Goal: Task Accomplishment & Management: Manage account settings

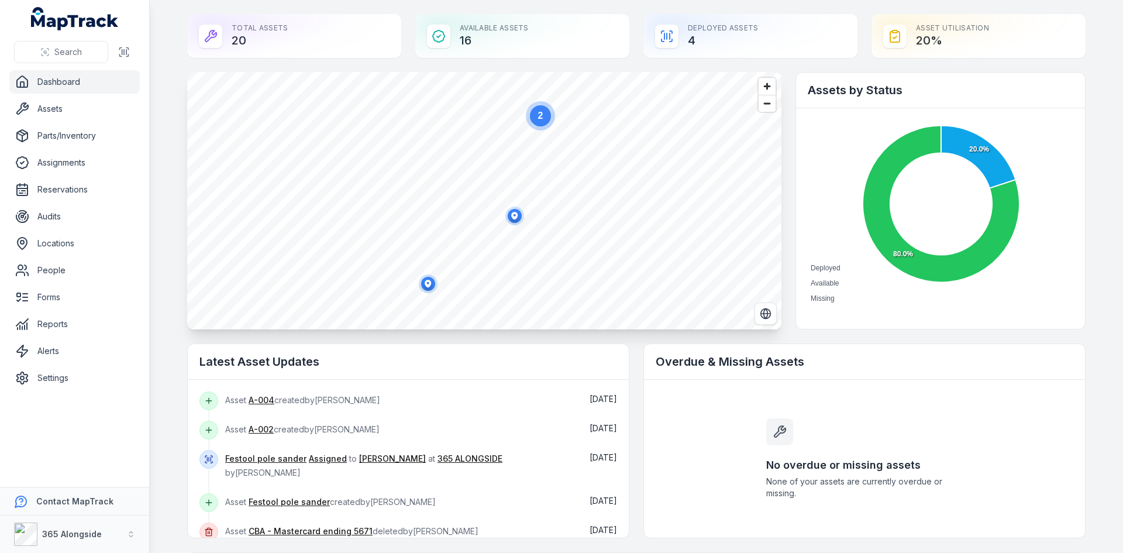
click at [71, 80] on link "Dashboard" at bounding box center [74, 81] width 130 height 23
click at [85, 111] on link "Assets" at bounding box center [74, 108] width 130 height 23
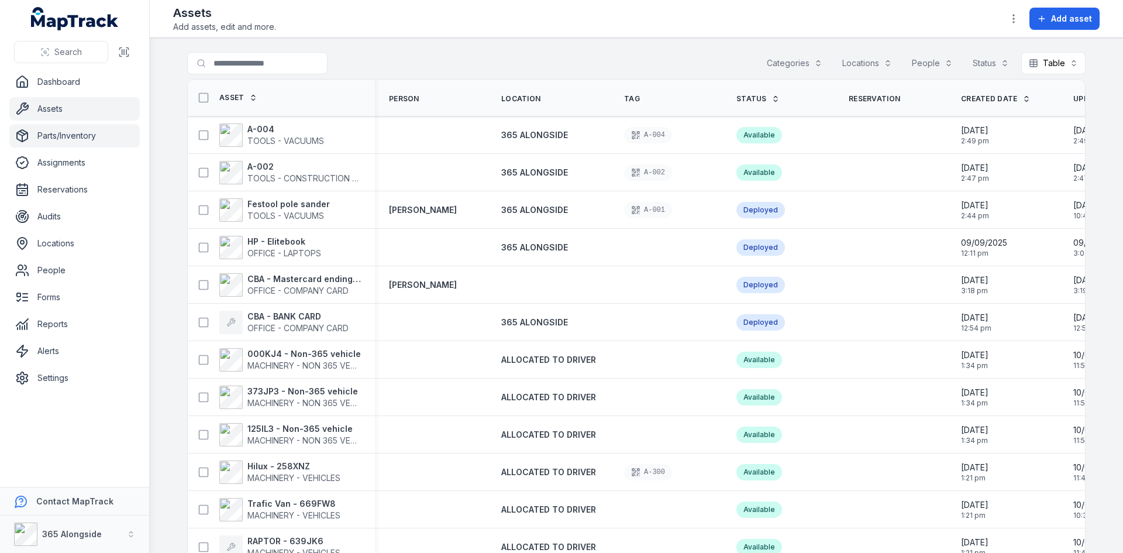
click at [87, 140] on link "Parts/Inventory" at bounding box center [74, 135] width 130 height 23
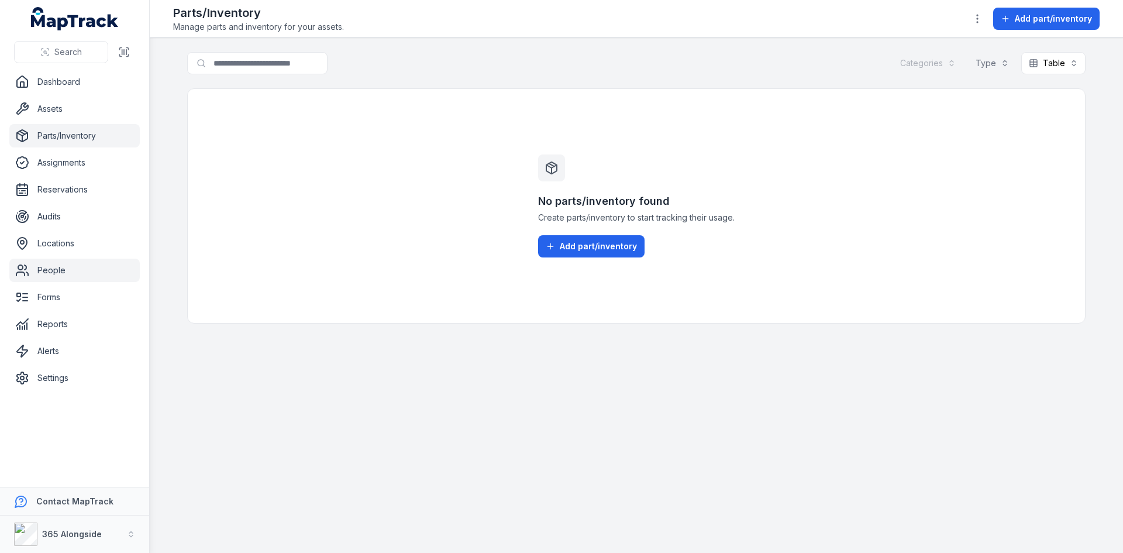
click at [81, 264] on link "People" at bounding box center [74, 270] width 130 height 23
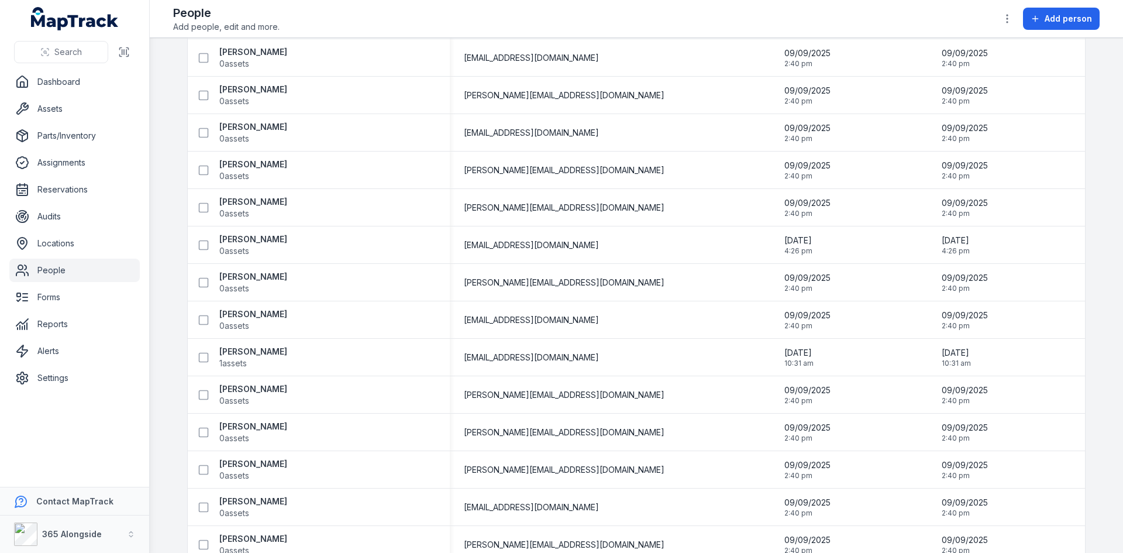
scroll to position [439, 0]
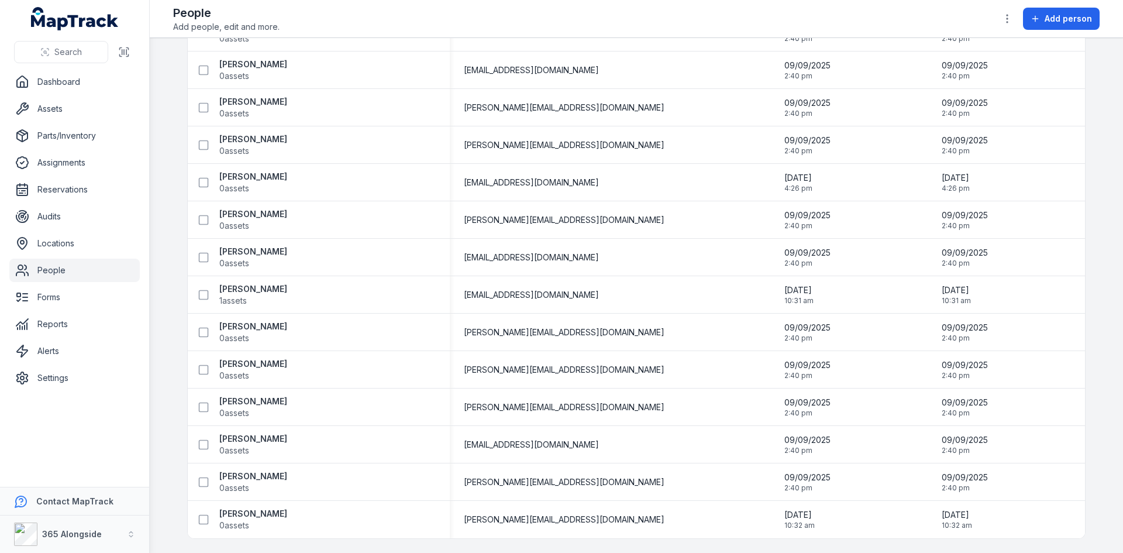
click at [64, 273] on link "People" at bounding box center [74, 270] width 130 height 23
click at [72, 294] on link "Forms" at bounding box center [74, 297] width 130 height 23
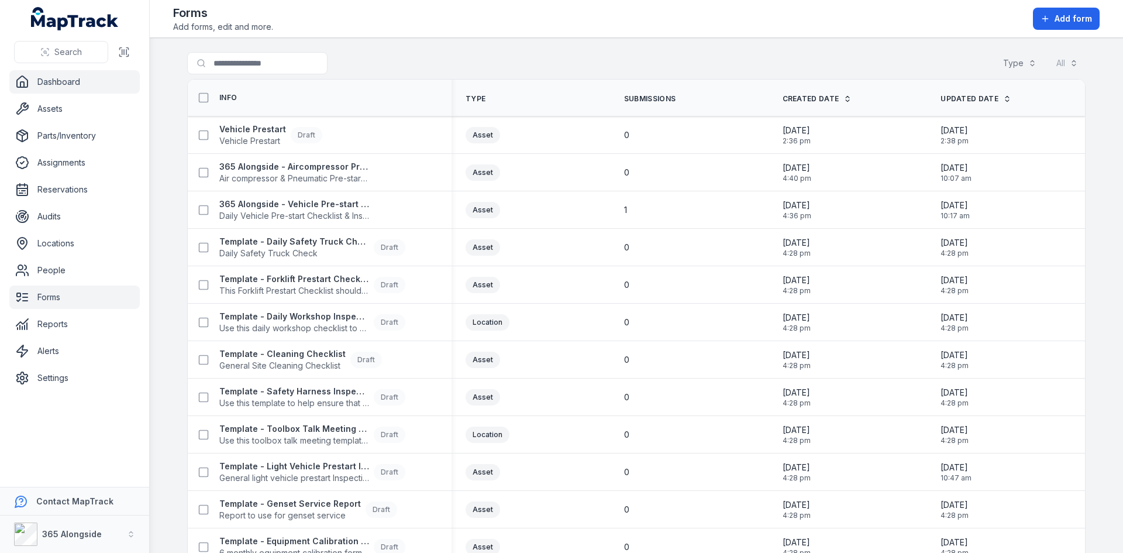
click at [64, 85] on link "Dashboard" at bounding box center [74, 81] width 130 height 23
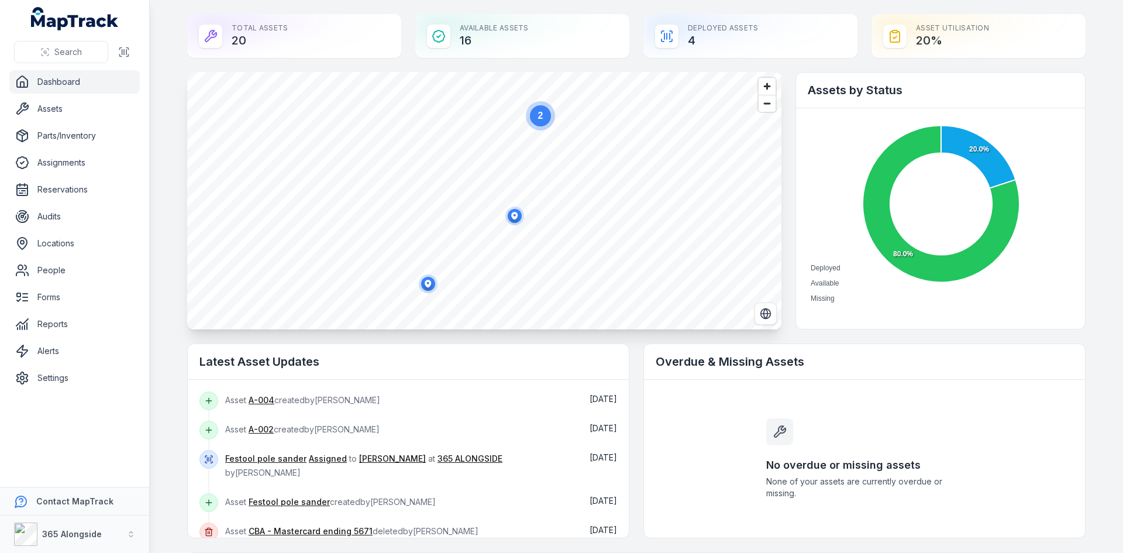
click at [769, 30] on div "Deployed Assets 4" at bounding box center [751, 36] width 214 height 44
click at [690, 41] on div "Deployed Assets 4" at bounding box center [751, 36] width 214 height 44
click at [456, 36] on div "Available Assets 16" at bounding box center [522, 36] width 214 height 44
click at [43, 113] on link "Assets" at bounding box center [74, 108] width 130 height 23
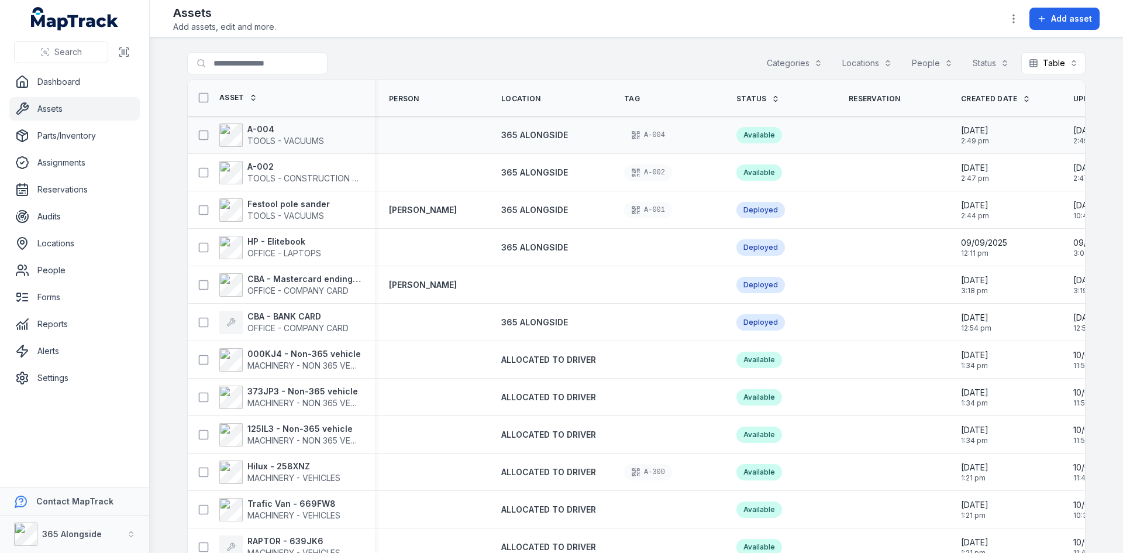
click at [510, 145] on div "365 ALONGSIDE" at bounding box center [548, 135] width 123 height 21
click at [307, 207] on strong "Festool pole sander" at bounding box center [288, 204] width 82 height 12
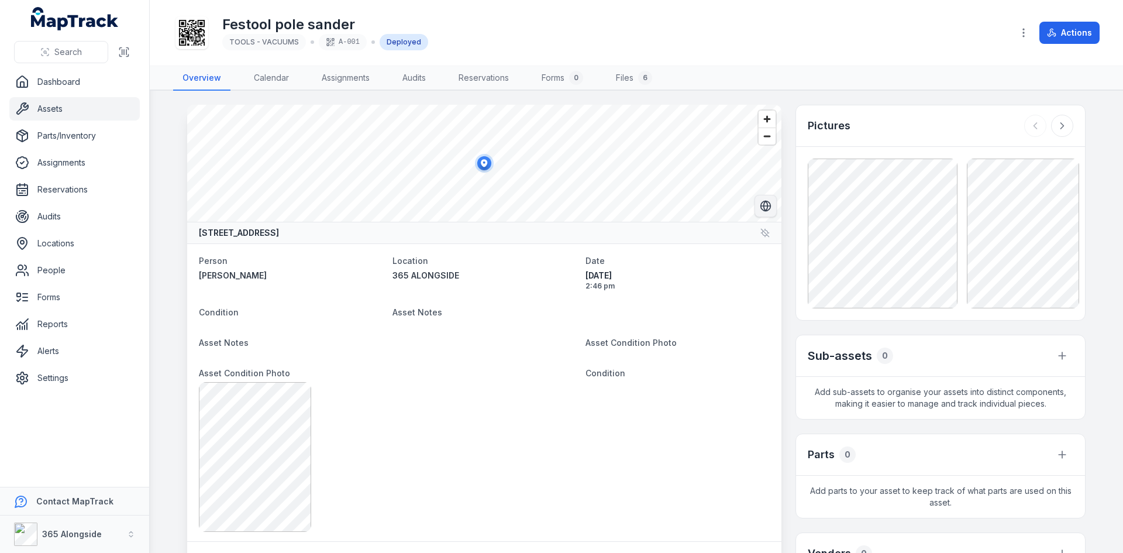
click at [760, 216] on button "Switch to Satellite View" at bounding box center [766, 206] width 22 height 22
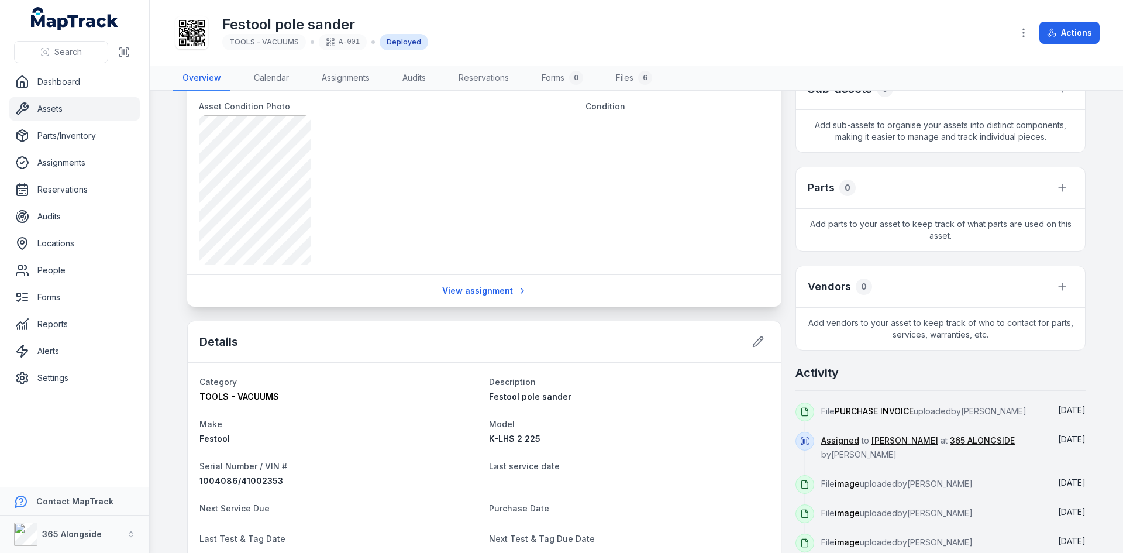
scroll to position [234, 0]
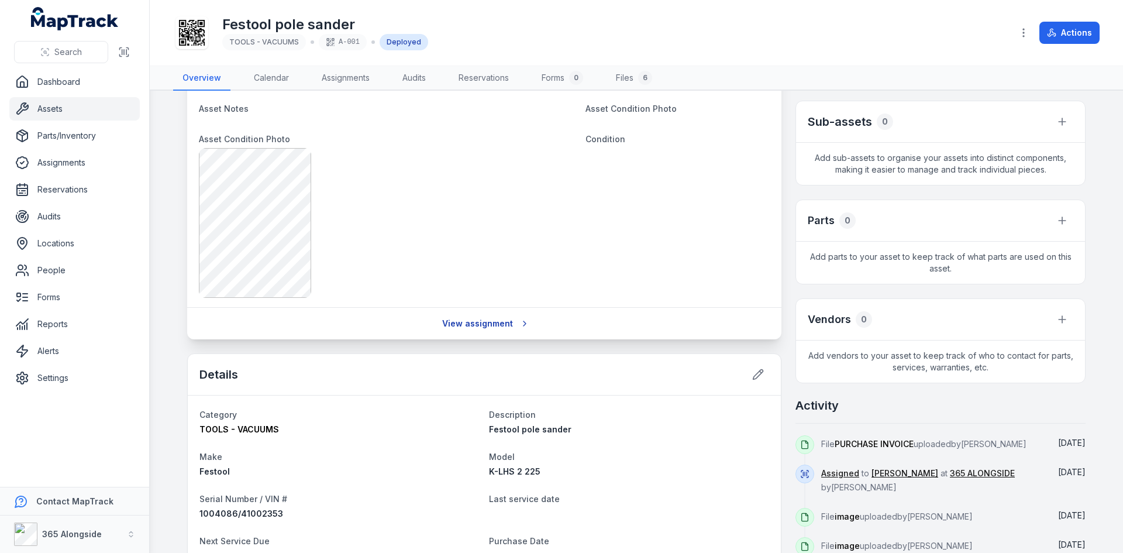
click at [463, 318] on link "View assignment" at bounding box center [485, 323] width 100 height 22
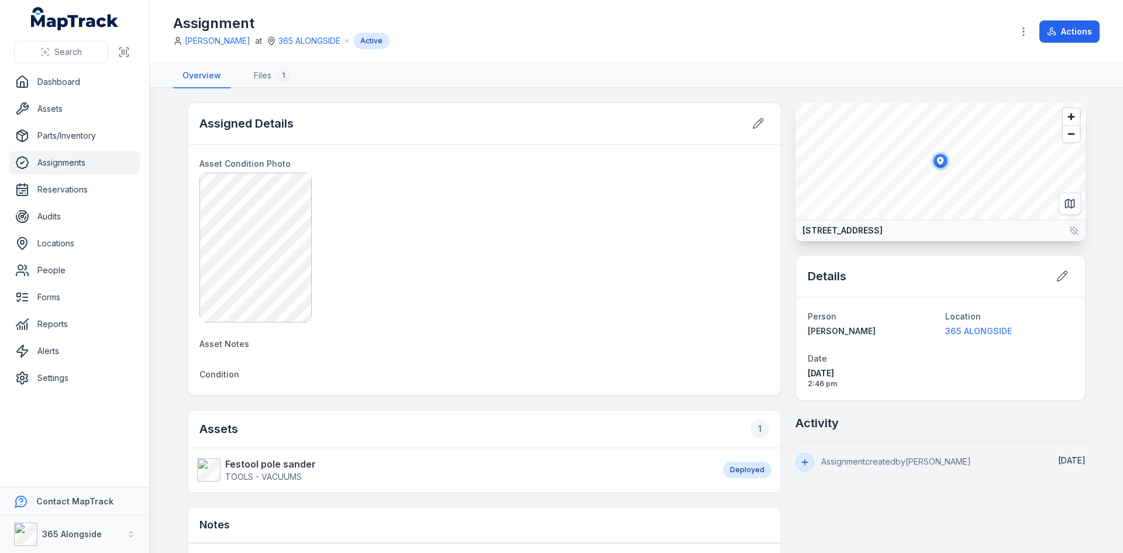
click at [967, 336] on span "365 ALONGSIDE" at bounding box center [978, 331] width 67 height 10
click at [88, 167] on link "Assignments" at bounding box center [74, 162] width 130 height 23
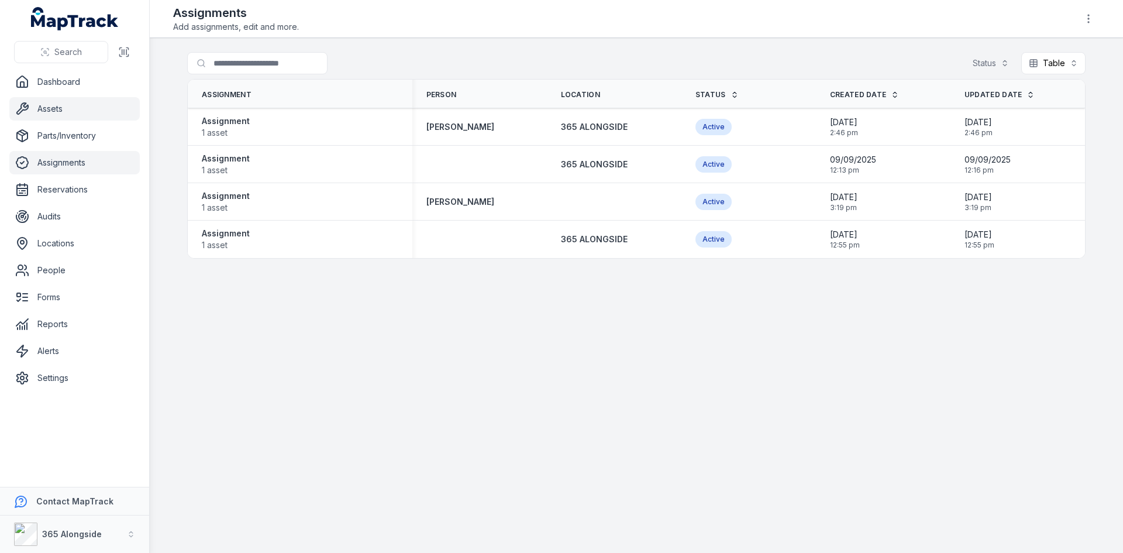
click at [89, 116] on link "Assets" at bounding box center [74, 108] width 130 height 23
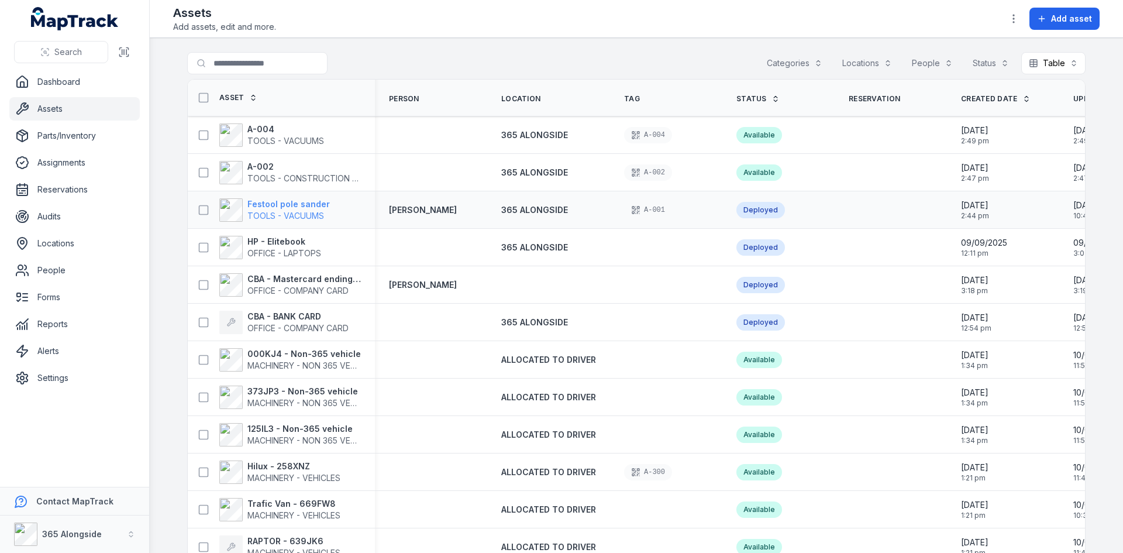
click at [299, 208] on strong "Festool pole sander" at bounding box center [288, 204] width 82 height 12
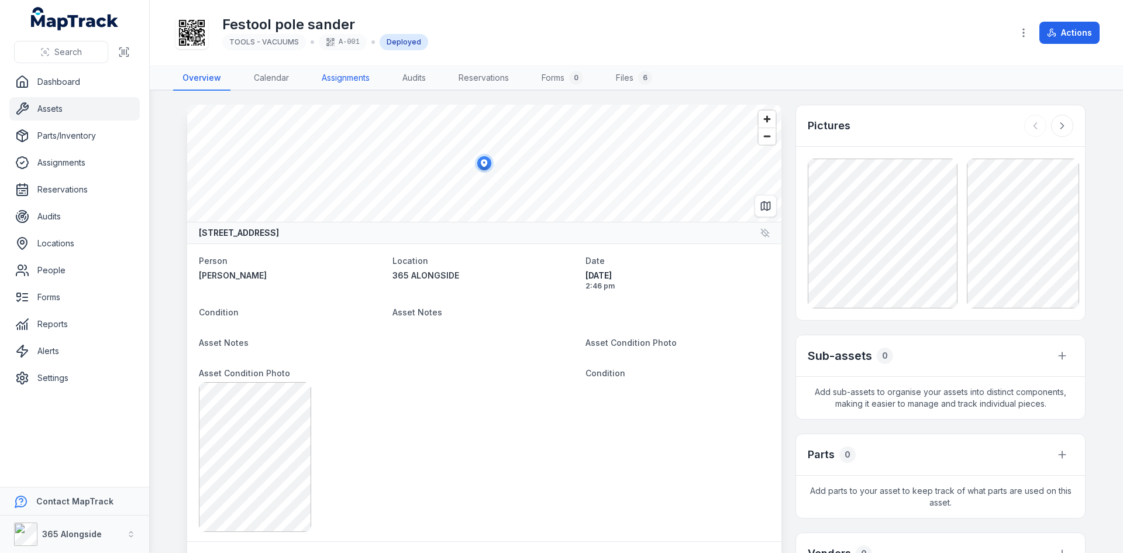
click at [352, 81] on link "Assignments" at bounding box center [345, 78] width 67 height 25
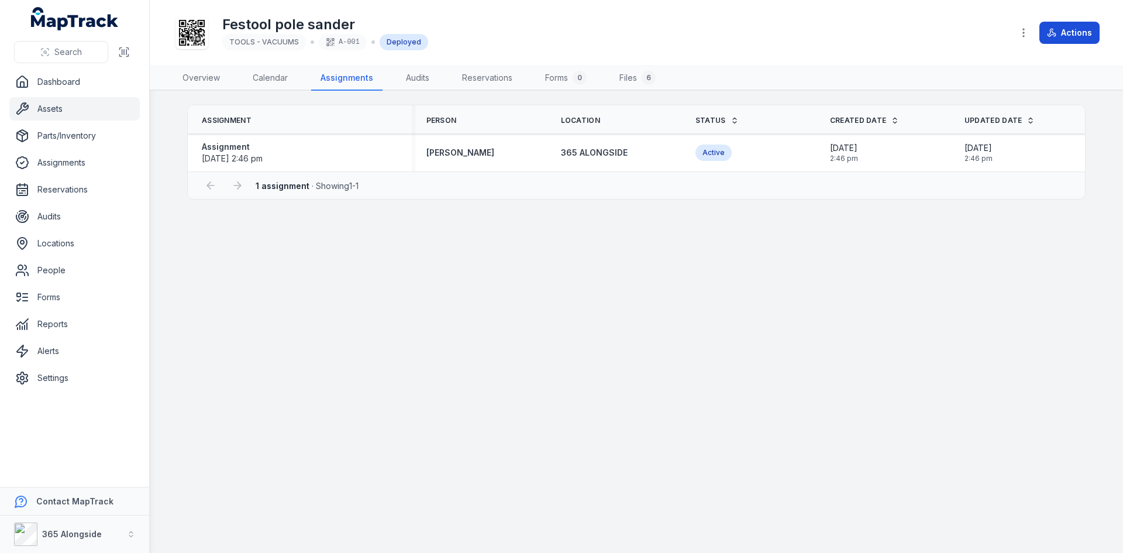
click at [1075, 36] on button "Actions" at bounding box center [1070, 33] width 60 height 22
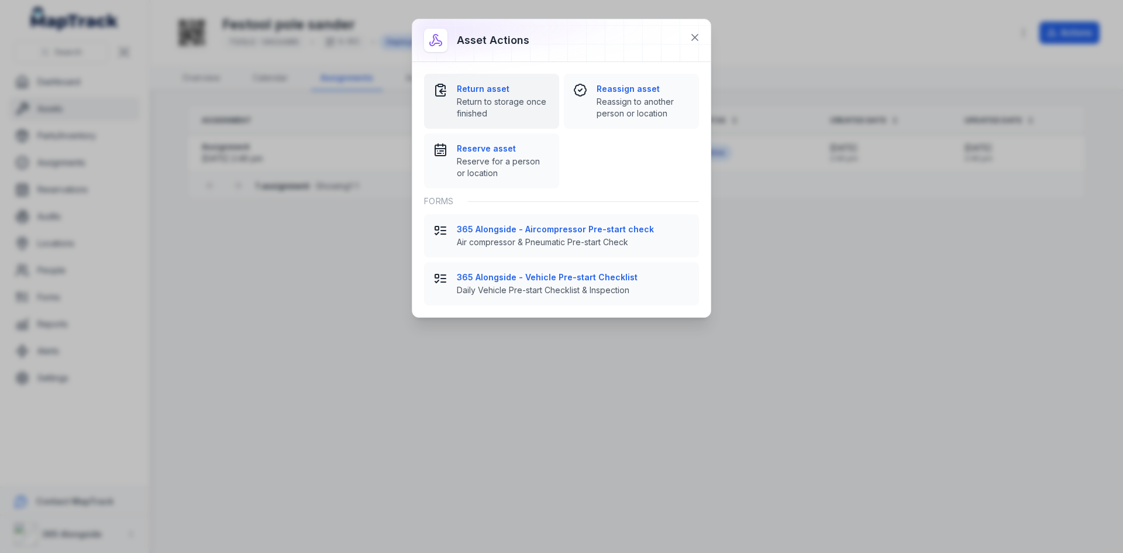
click at [491, 97] on span "Return to storage once finished" at bounding box center [503, 107] width 93 height 23
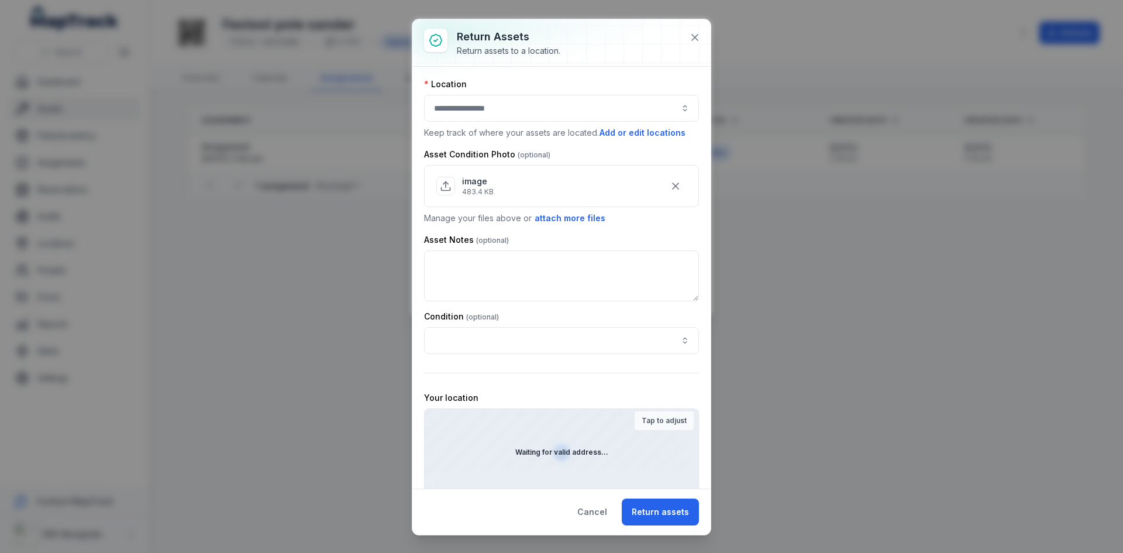
click at [587, 104] on button "button" at bounding box center [561, 108] width 275 height 27
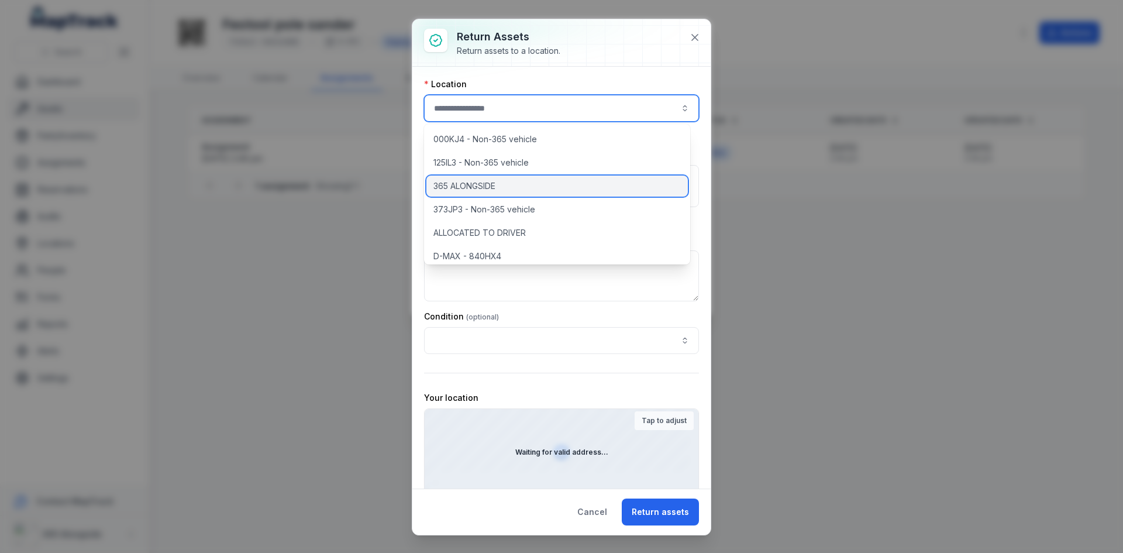
click at [528, 185] on div "365 ALONGSIDE" at bounding box center [558, 186] width 262 height 21
type input "**********"
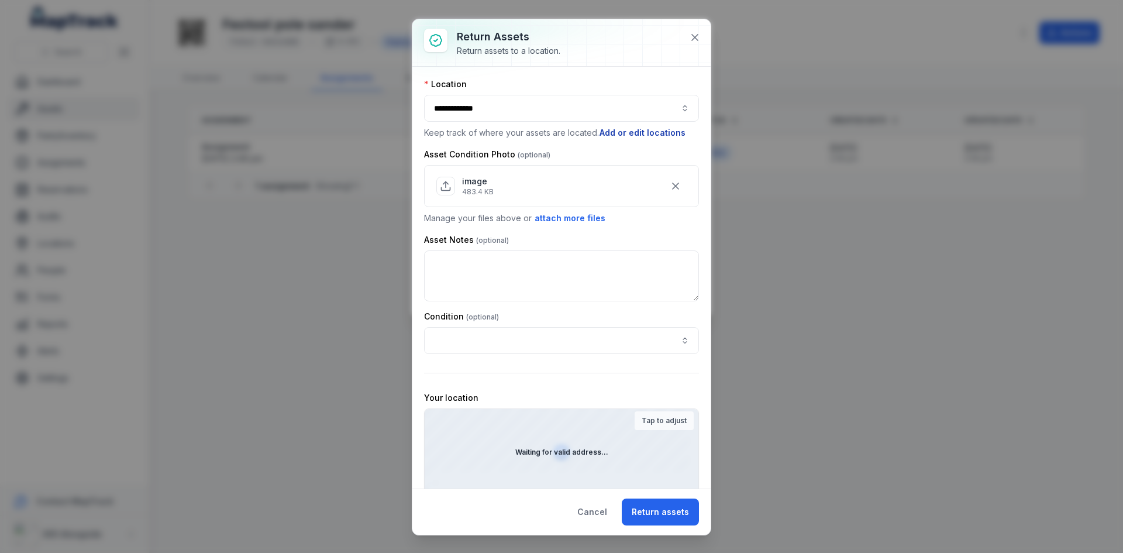
click at [647, 130] on button "Add or edit locations" at bounding box center [642, 132] width 87 height 13
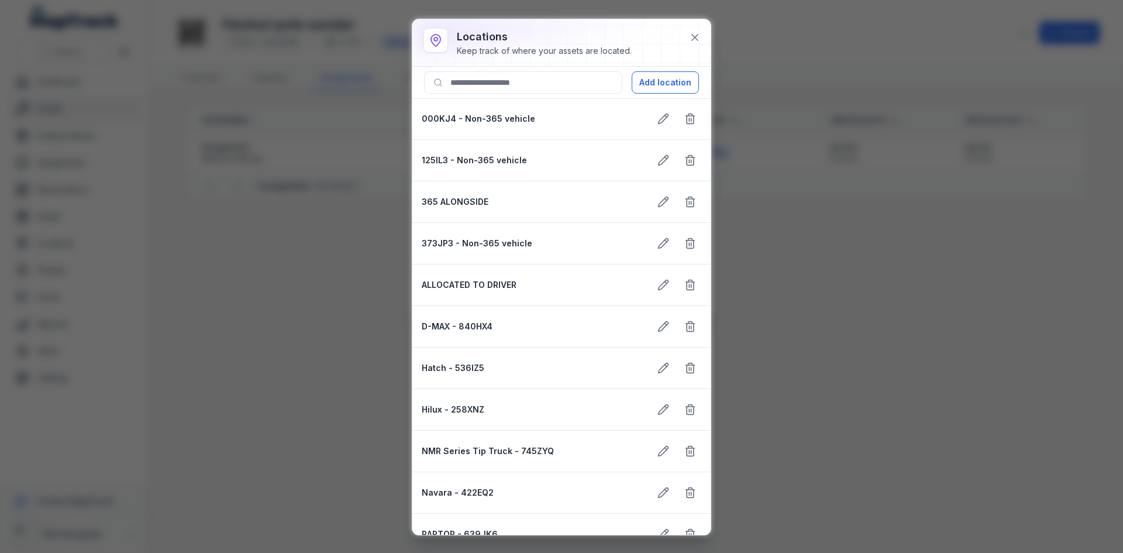
click at [525, 201] on strong "365 ALONGSIDE" at bounding box center [531, 202] width 219 height 12
click at [466, 205] on strong "365 ALONGSIDE" at bounding box center [531, 202] width 219 height 12
click at [697, 38] on icon at bounding box center [695, 38] width 12 height 12
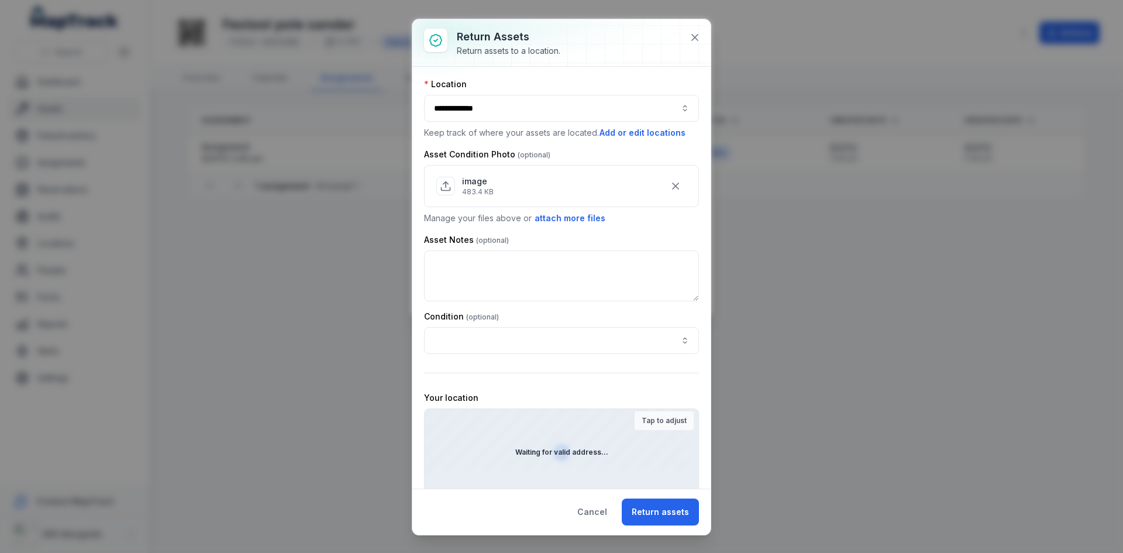
click at [587, 104] on button "**********" at bounding box center [561, 108] width 275 height 27
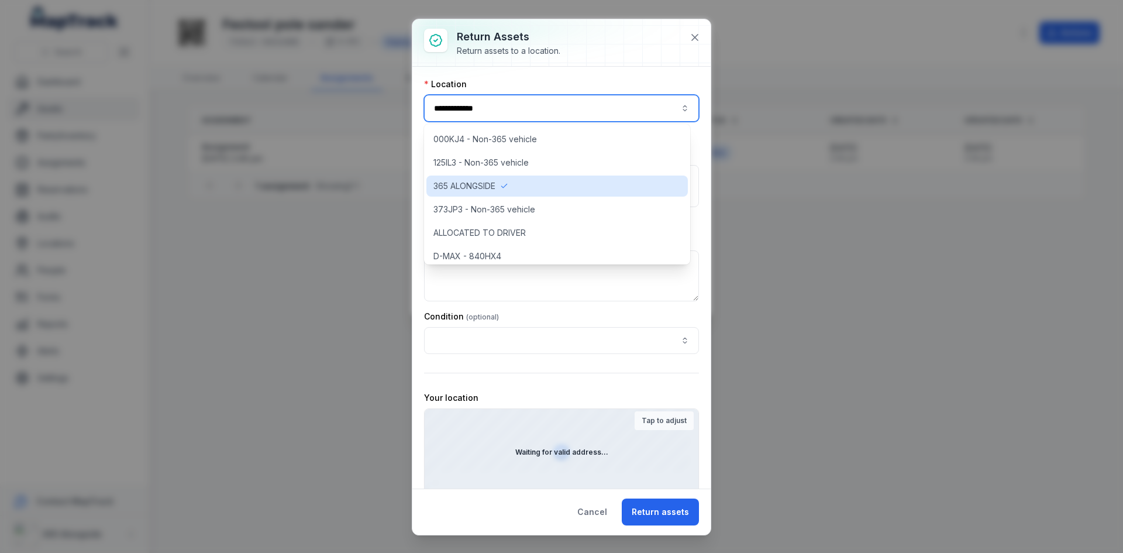
click at [619, 80] on div "Location" at bounding box center [561, 84] width 275 height 12
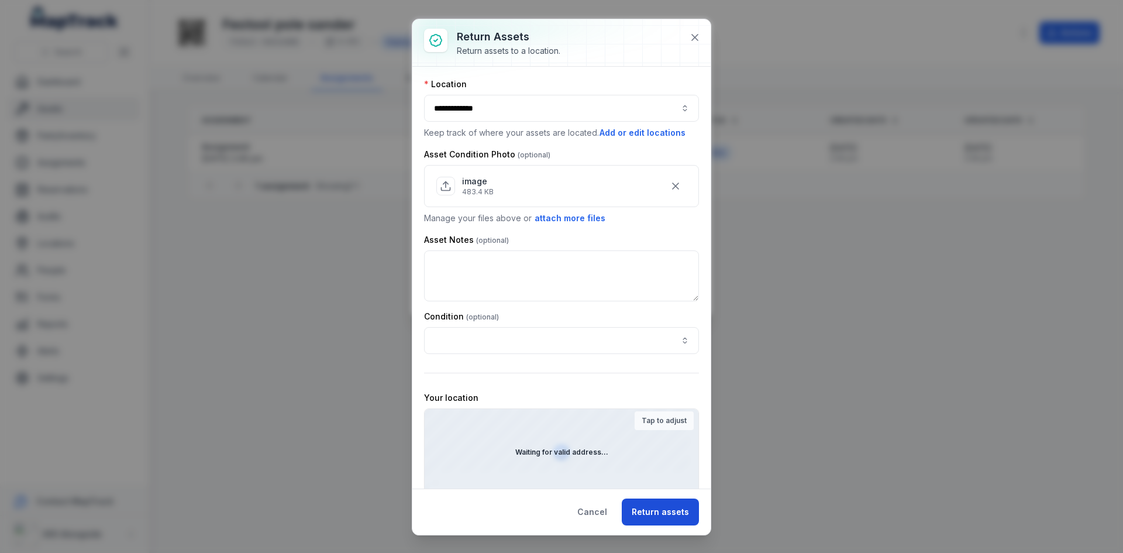
click at [656, 507] on button "Return assets" at bounding box center [660, 511] width 77 height 27
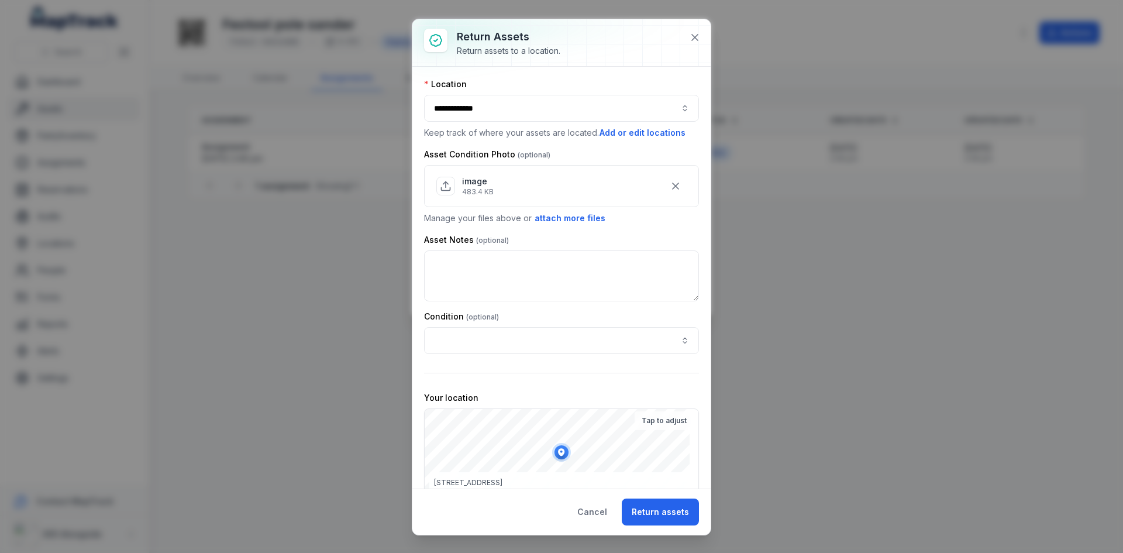
click at [672, 109] on button "**********" at bounding box center [561, 108] width 275 height 27
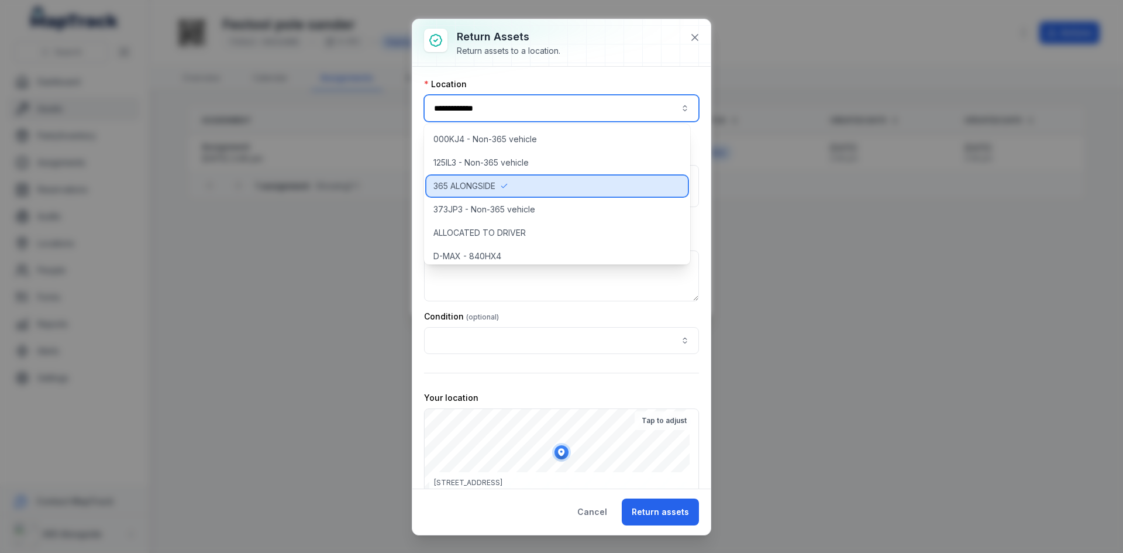
click at [580, 184] on div "365 ALONGSIDE" at bounding box center [558, 186] width 262 height 21
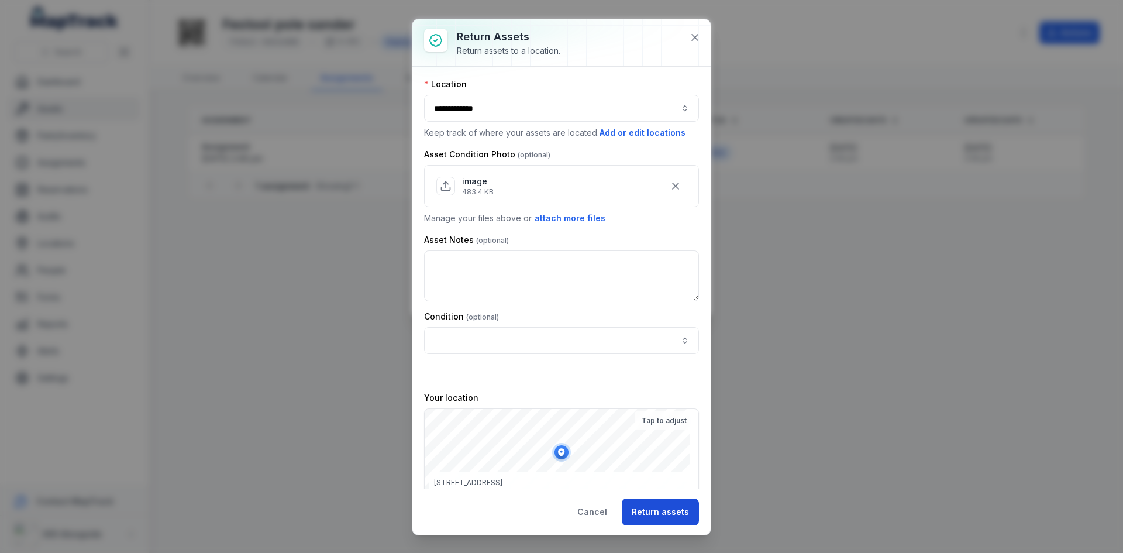
click at [682, 524] on button "Return assets" at bounding box center [660, 511] width 77 height 27
